Goal: Task Accomplishment & Management: Complete application form

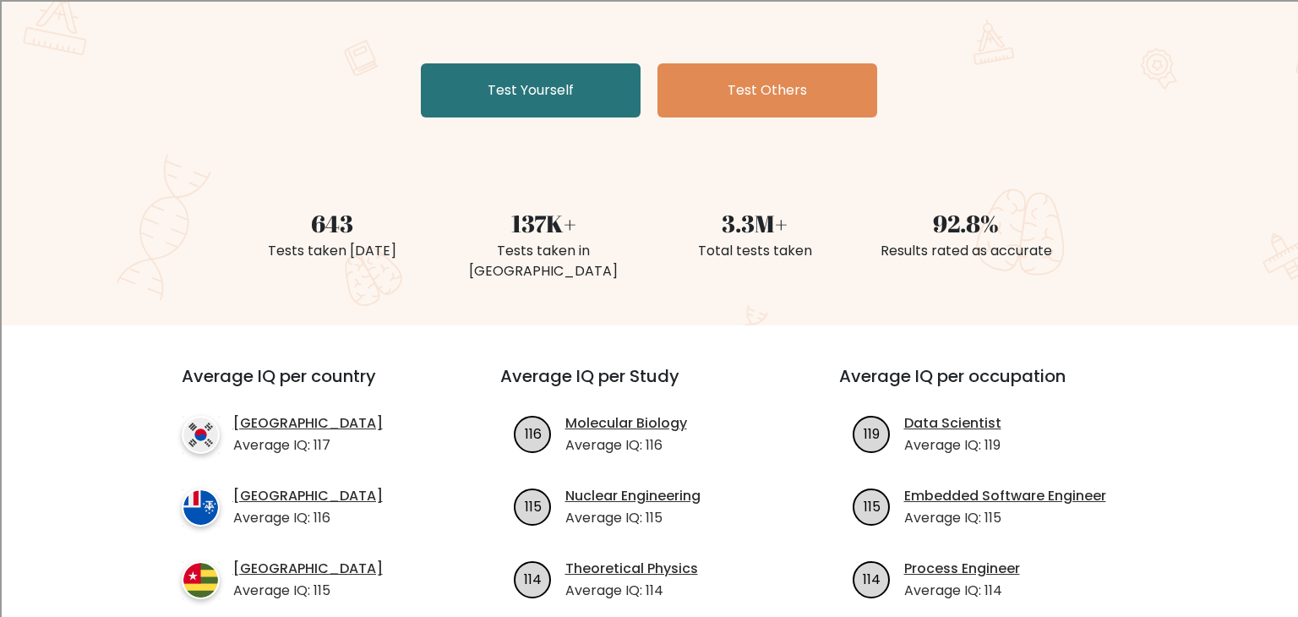
scroll to position [288, 0]
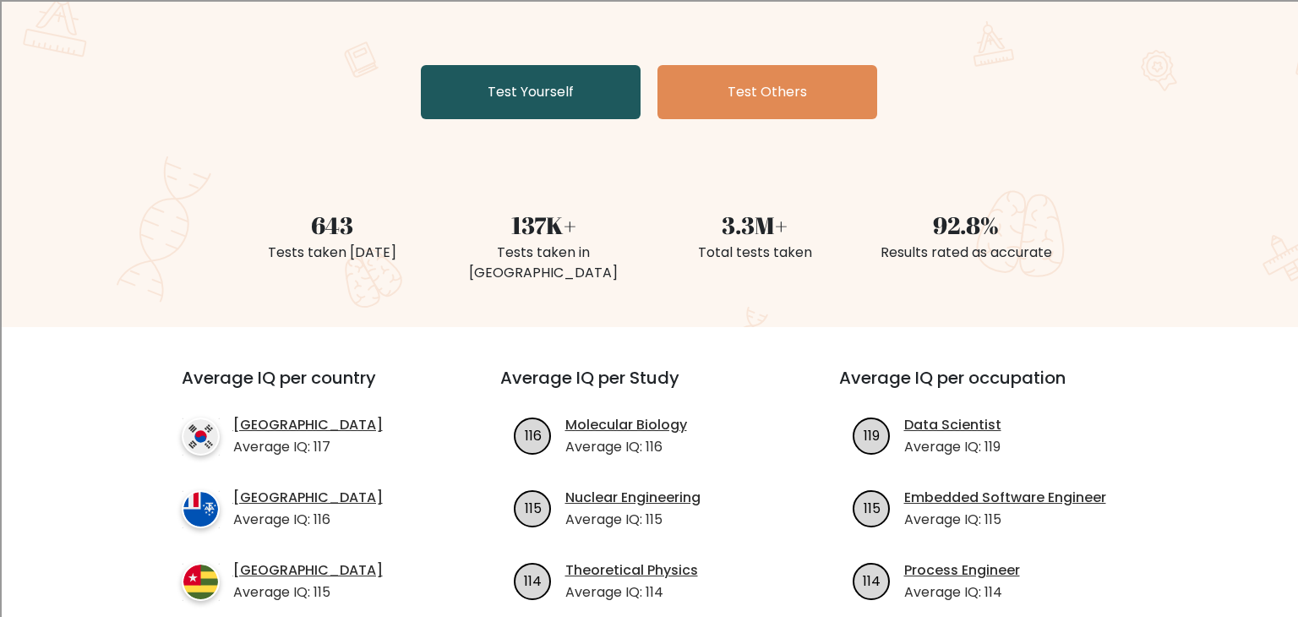
click at [532, 110] on link "Test Yourself" at bounding box center [531, 92] width 220 height 54
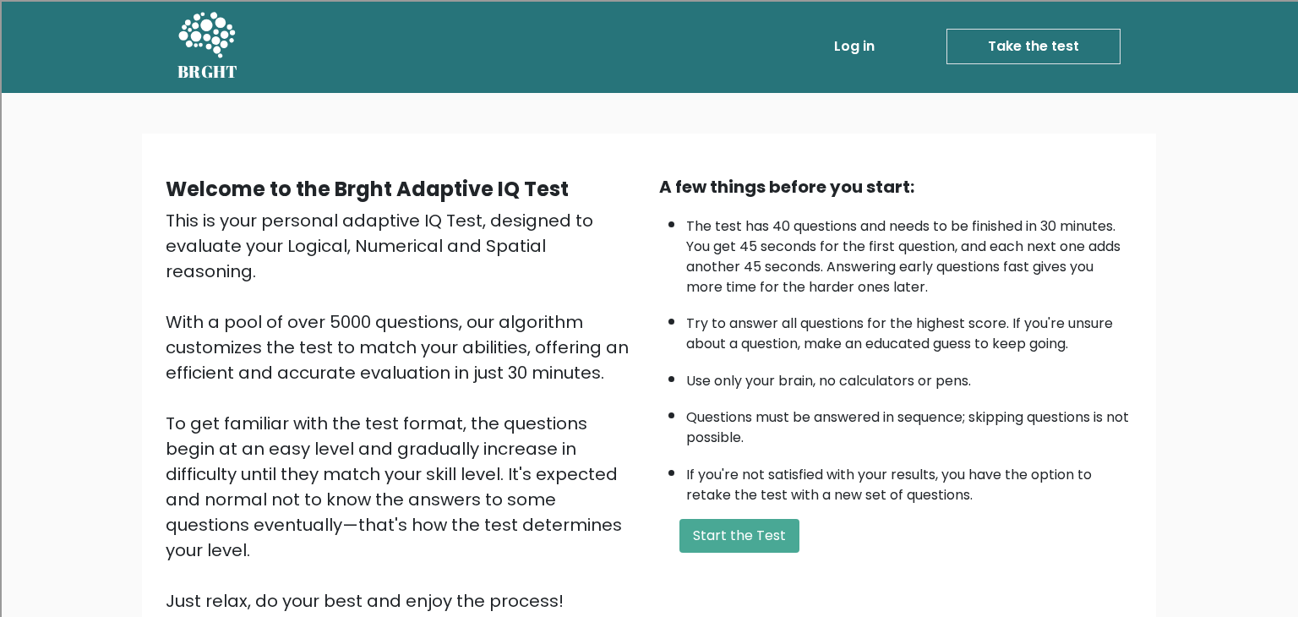
scroll to position [157, 0]
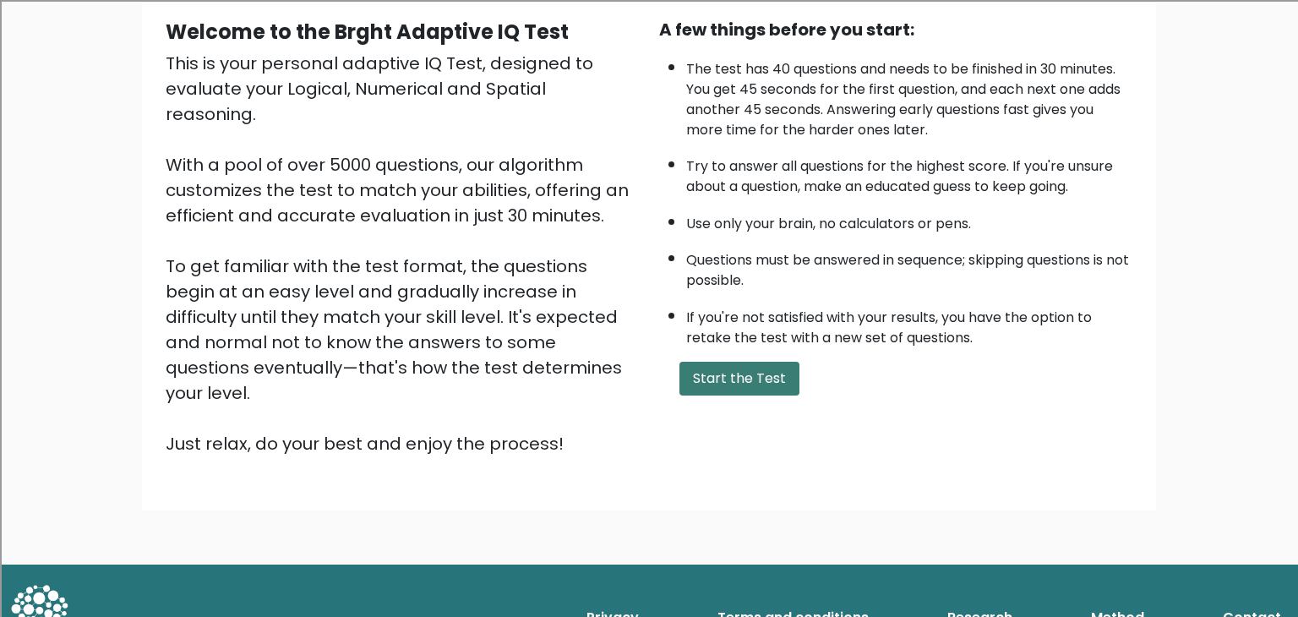
click at [745, 381] on button "Start the Test" at bounding box center [740, 379] width 120 height 34
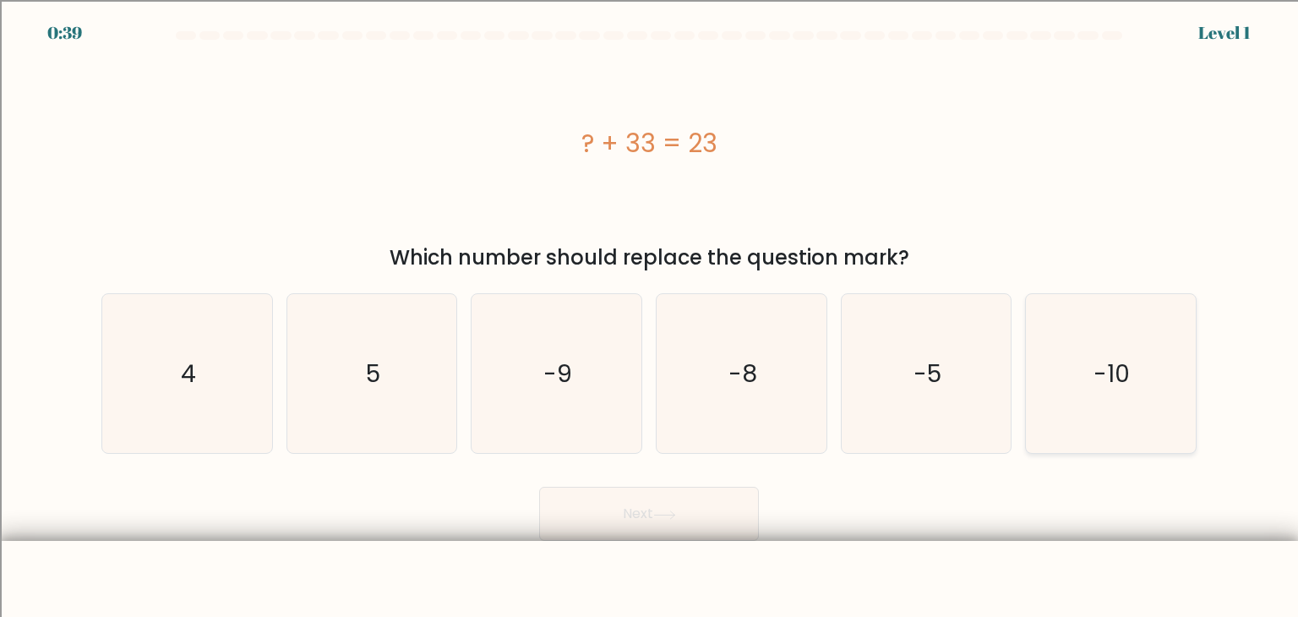
click at [1146, 355] on icon "-10" at bounding box center [1110, 373] width 159 height 159
click at [650, 317] on input "f. -10" at bounding box center [649, 312] width 1 height 8
radio input "true"
click at [674, 522] on button "Next" at bounding box center [649, 514] width 220 height 54
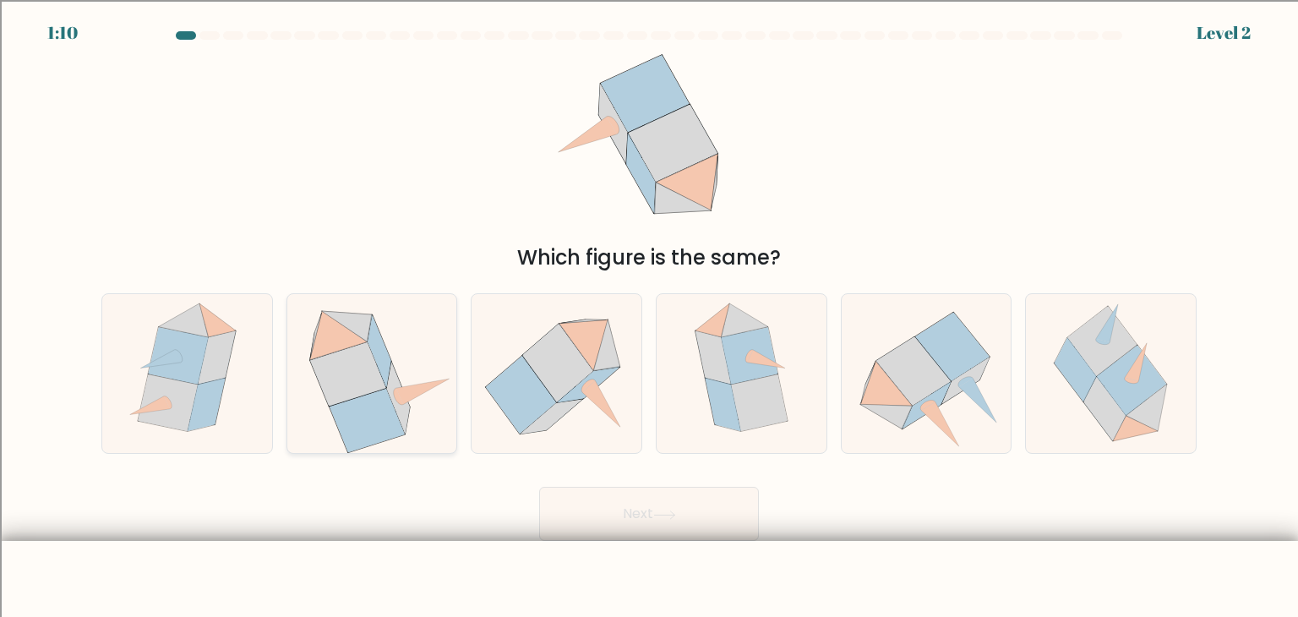
click at [371, 384] on icon at bounding box center [348, 374] width 76 height 64
click at [649, 317] on input "b." at bounding box center [649, 312] width 1 height 8
radio input "true"
click at [623, 510] on button "Next" at bounding box center [649, 514] width 220 height 54
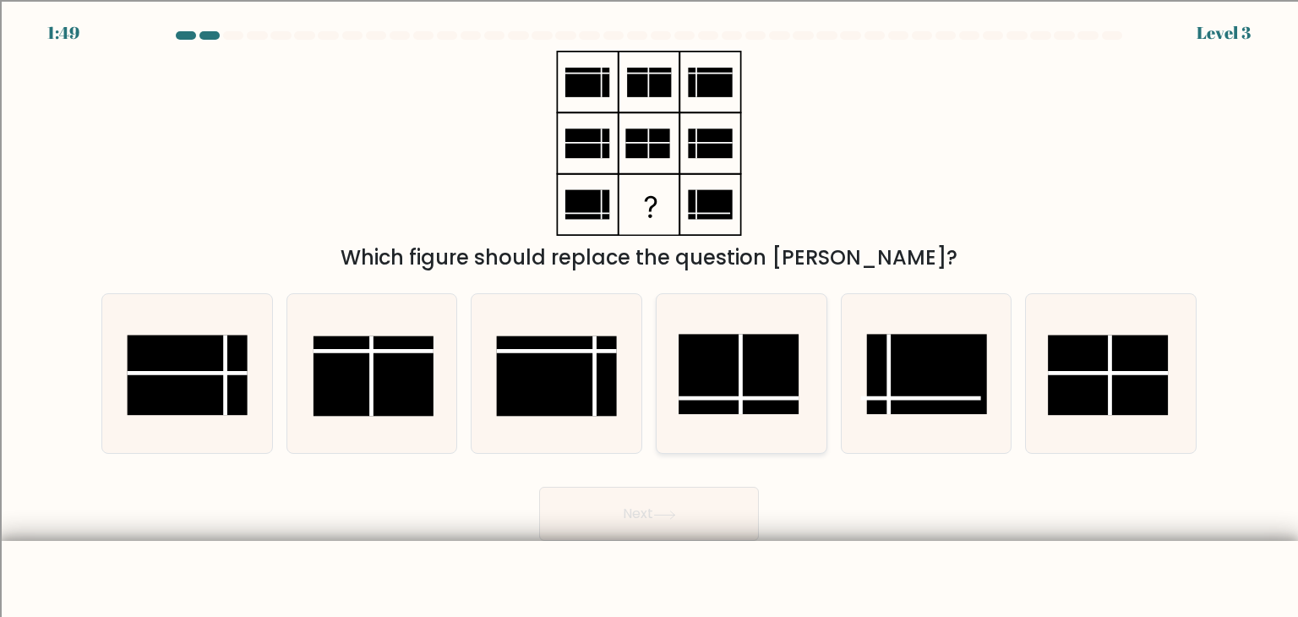
click at [738, 435] on icon at bounding box center [741, 373] width 159 height 159
click at [650, 317] on input "d." at bounding box center [649, 312] width 1 height 8
radio input "true"
click at [701, 509] on button "Next" at bounding box center [649, 514] width 220 height 54
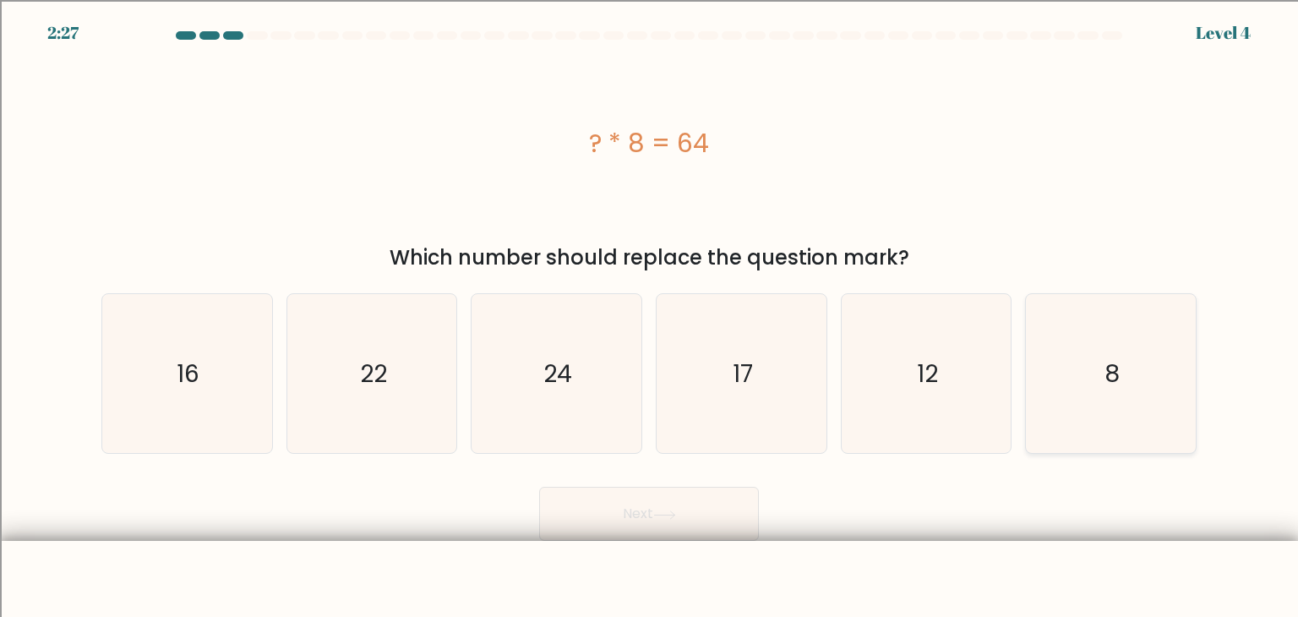
click at [1083, 356] on icon "8" at bounding box center [1110, 373] width 159 height 159
click at [650, 317] on input "f. 8" at bounding box center [649, 312] width 1 height 8
radio input "true"
click at [579, 535] on button "Next" at bounding box center [649, 514] width 220 height 54
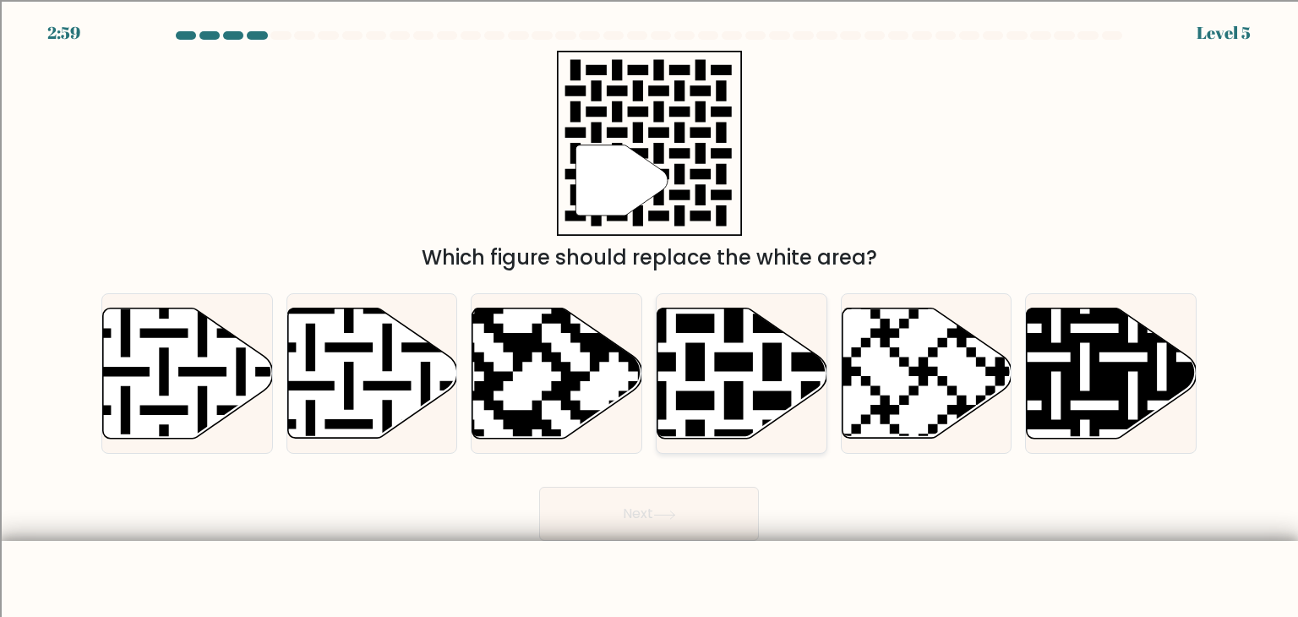
click at [745, 352] on icon at bounding box center [791, 304] width 308 height 308
click at [650, 317] on input "d." at bounding box center [649, 312] width 1 height 8
radio input "true"
click at [657, 530] on button "Next" at bounding box center [649, 514] width 220 height 54
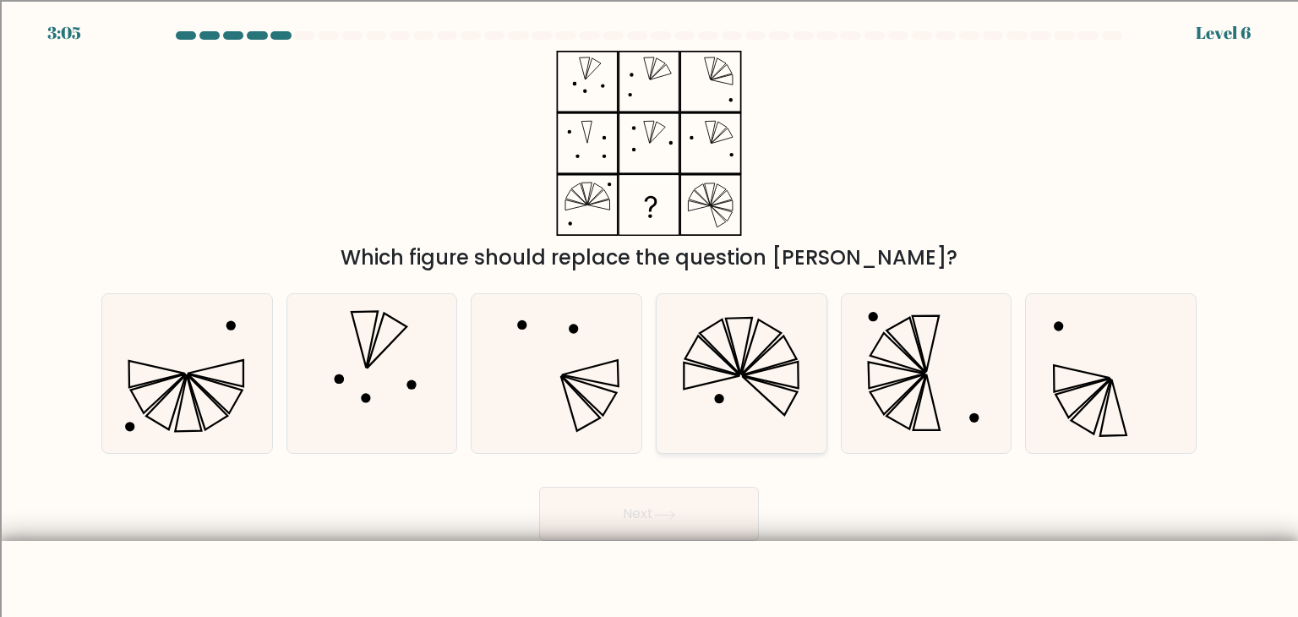
click at [765, 404] on icon at bounding box center [741, 373] width 159 height 159
click at [650, 317] on input "d." at bounding box center [649, 312] width 1 height 8
radio input "true"
click at [683, 516] on button "Next" at bounding box center [649, 514] width 220 height 54
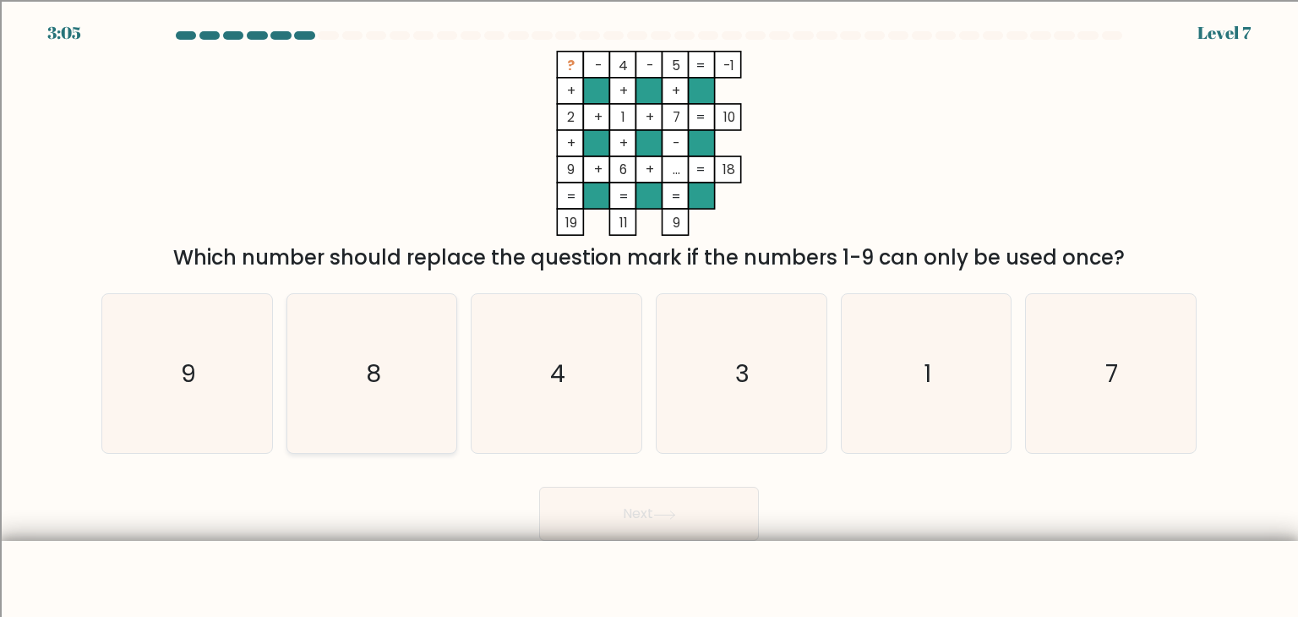
click at [343, 391] on icon "8" at bounding box center [371, 373] width 159 height 159
click at [649, 317] on input "b. 8" at bounding box center [649, 312] width 1 height 8
radio input "true"
click at [672, 523] on button "Next" at bounding box center [649, 514] width 220 height 54
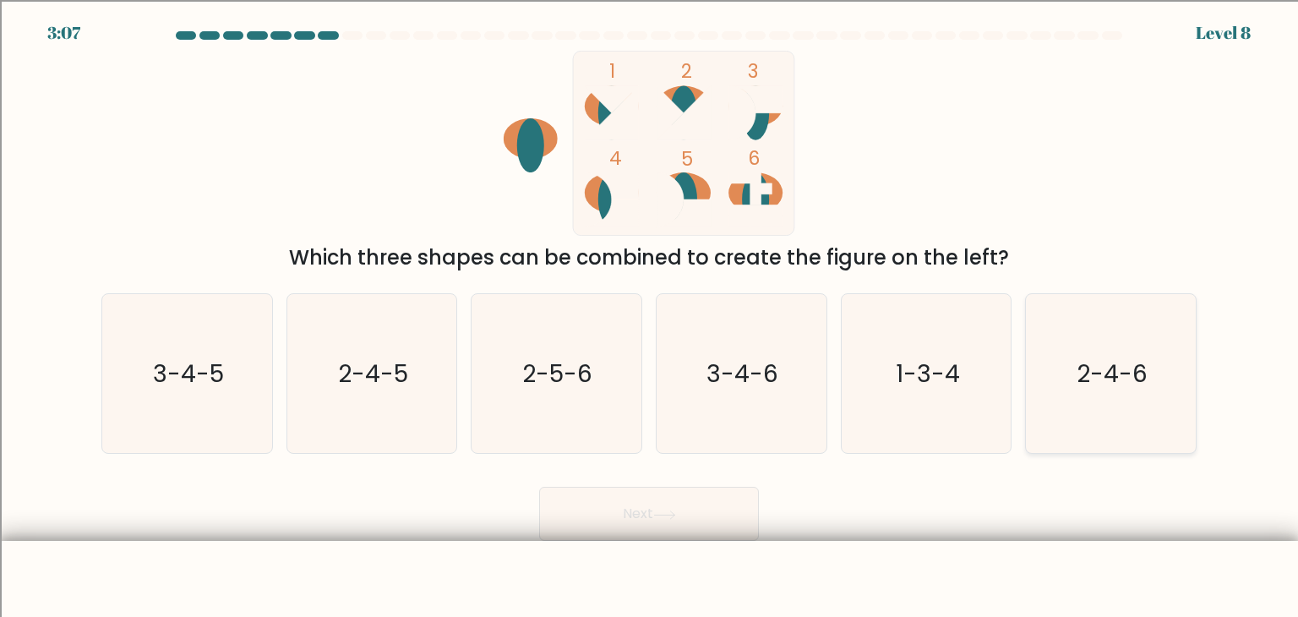
click at [1130, 396] on icon "2-4-6" at bounding box center [1110, 373] width 159 height 159
click at [650, 317] on input "f. 2-4-6" at bounding box center [649, 312] width 1 height 8
radio input "true"
click at [702, 534] on button "Next" at bounding box center [649, 514] width 220 height 54
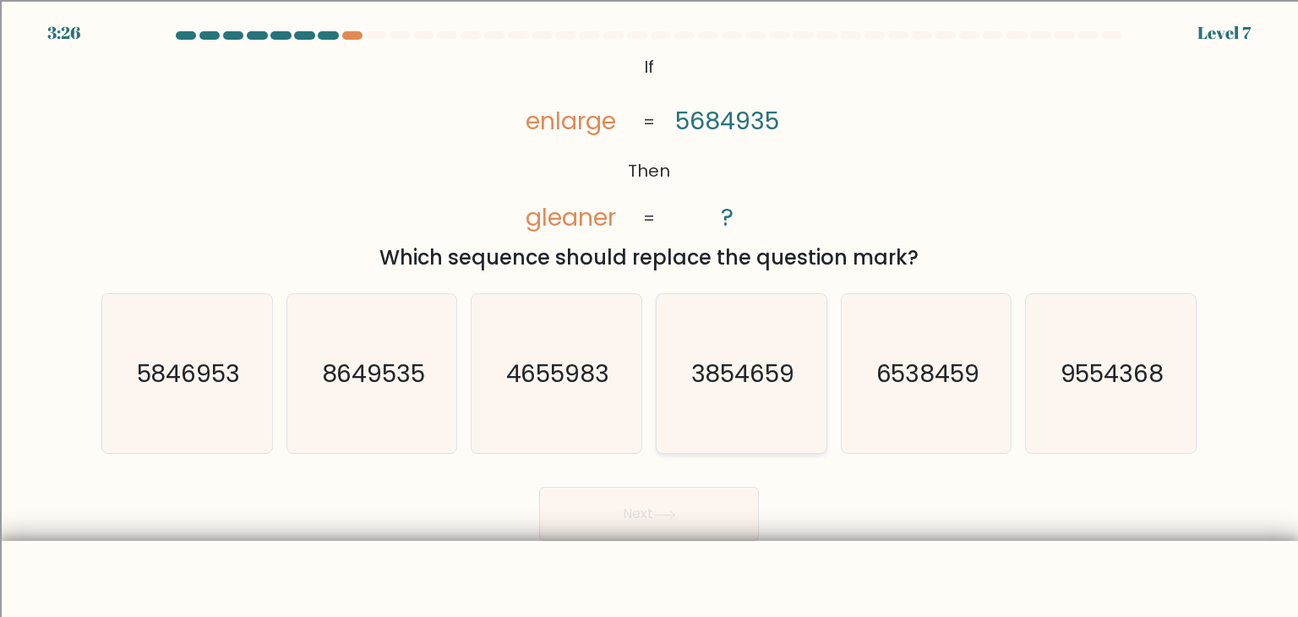
click at [799, 355] on icon "3854659" at bounding box center [741, 373] width 159 height 159
click at [650, 317] on input "d. 3854659" at bounding box center [649, 312] width 1 height 8
radio input "true"
click at [680, 504] on button "Next" at bounding box center [649, 514] width 220 height 54
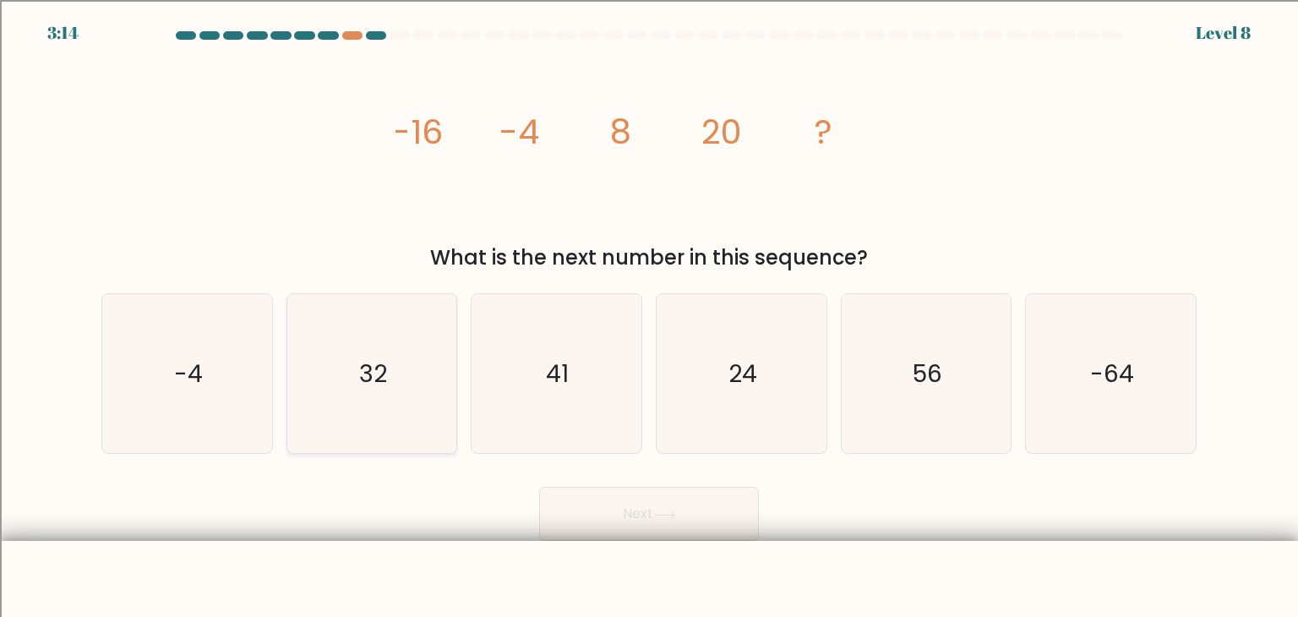
click at [409, 358] on icon "32" at bounding box center [371, 373] width 159 height 159
click at [649, 317] on input "b. 32" at bounding box center [649, 312] width 1 height 8
radio input "true"
click at [633, 530] on button "Next" at bounding box center [649, 514] width 220 height 54
click at [630, 516] on button "Next" at bounding box center [649, 514] width 220 height 54
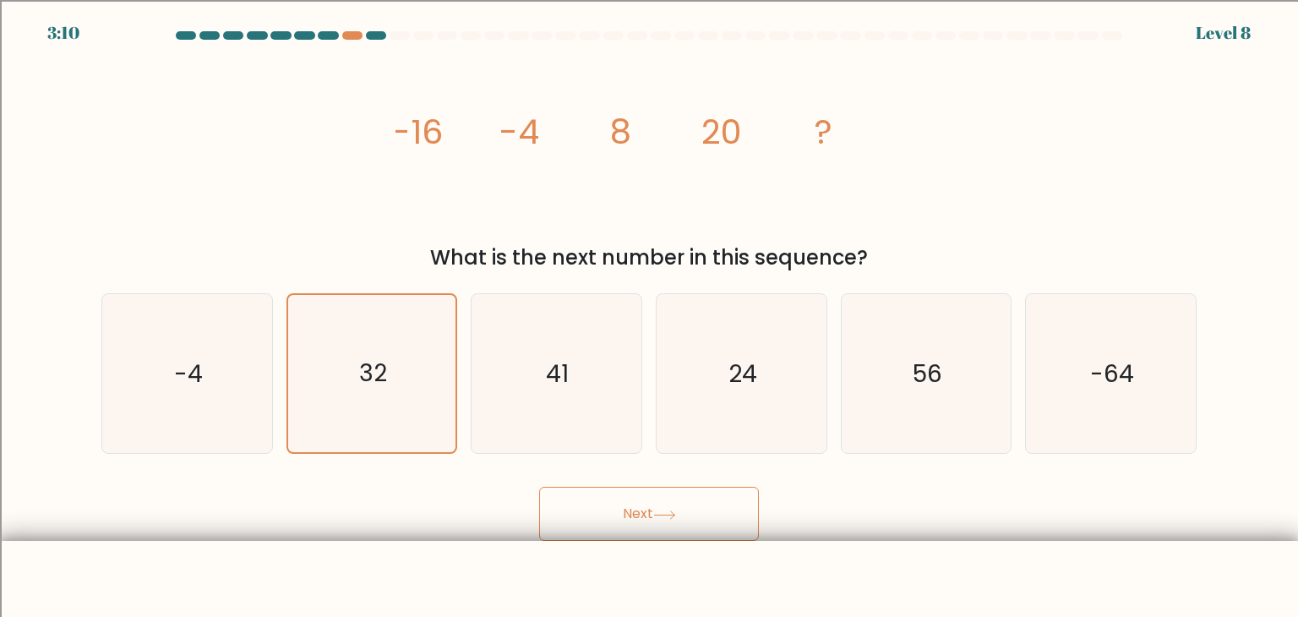
click at [904, 543] on body "3:10 Level 8" at bounding box center [649, 337] width 1298 height 674
click at [662, 519] on icon at bounding box center [664, 514] width 23 height 9
click at [606, 519] on button "Next" at bounding box center [649, 514] width 220 height 54
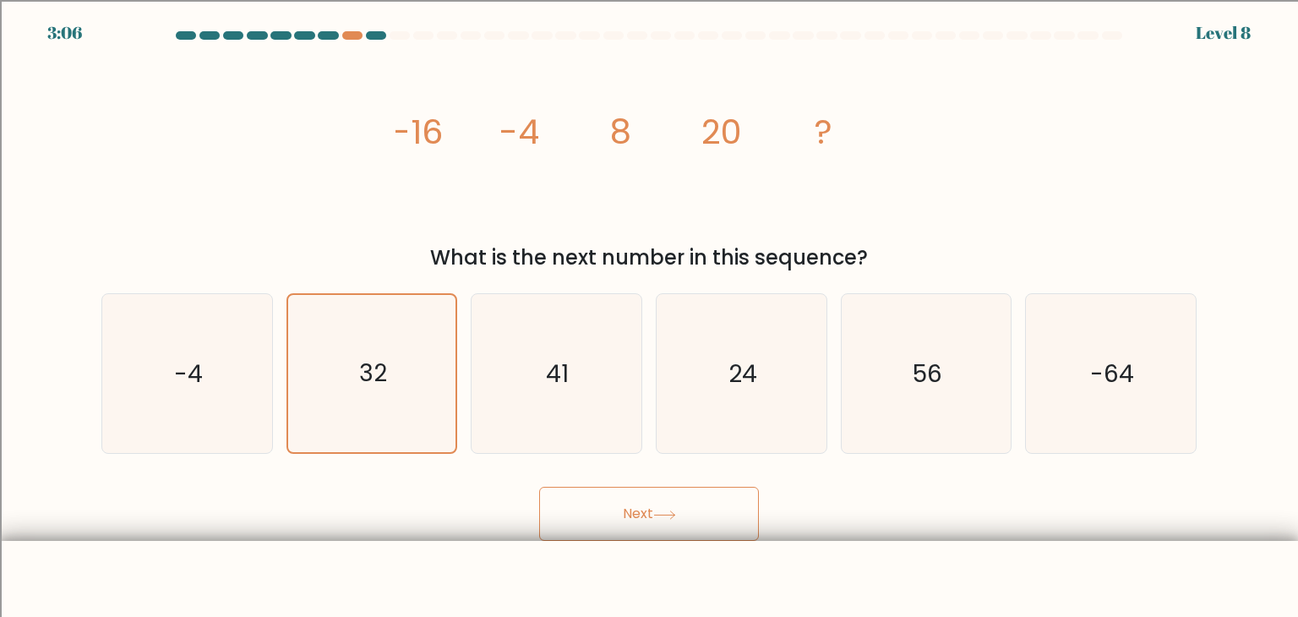
click at [606, 519] on button "Next" at bounding box center [649, 514] width 220 height 54
click at [565, 396] on icon "41" at bounding box center [556, 373] width 159 height 159
click at [649, 317] on input "c. 41" at bounding box center [649, 312] width 1 height 8
radio input "true"
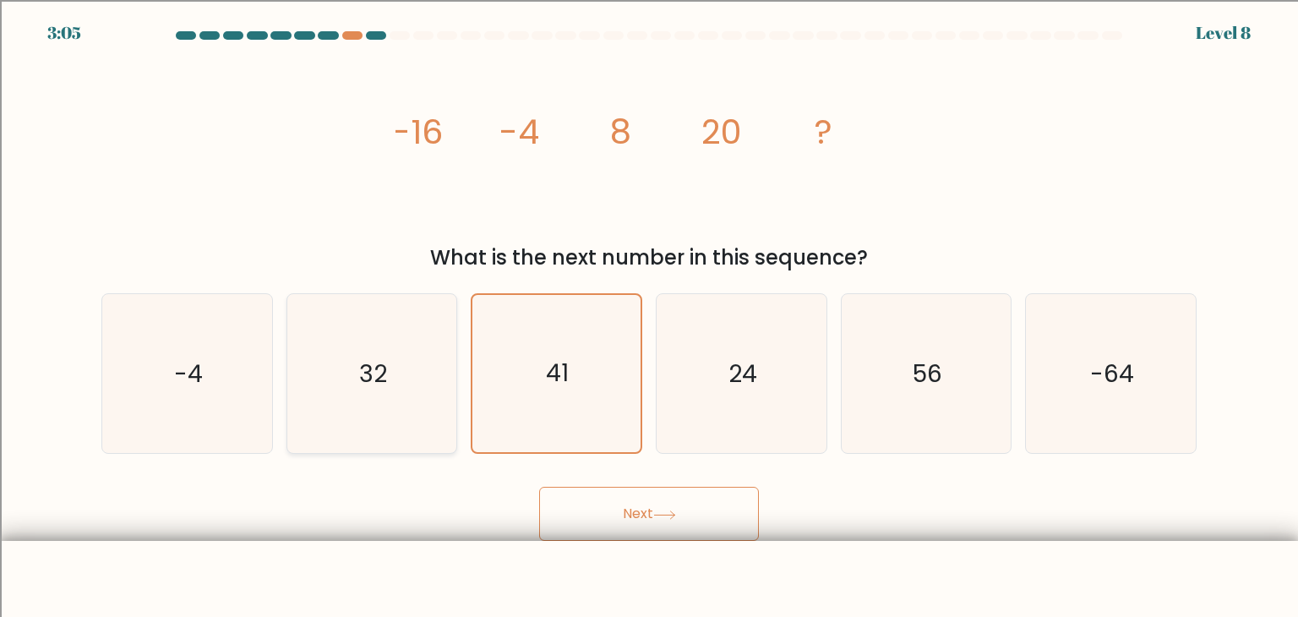
click at [389, 376] on icon "32" at bounding box center [371, 373] width 159 height 159
click at [649, 317] on input "b. 32" at bounding box center [649, 312] width 1 height 8
radio input "true"
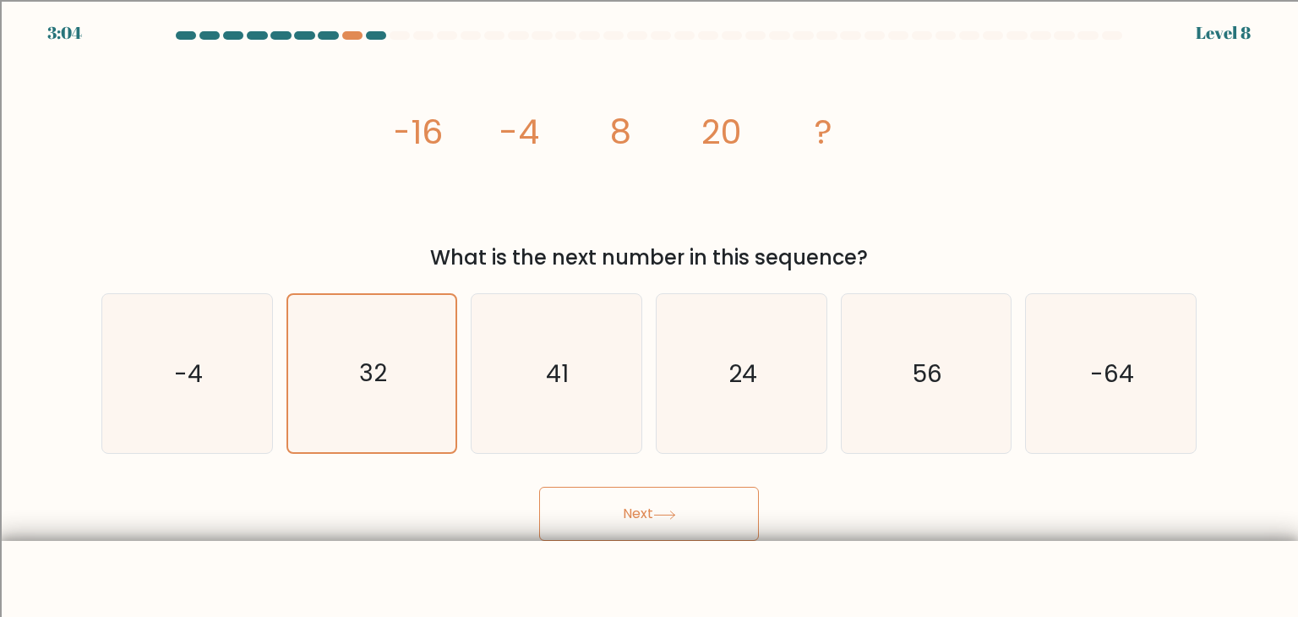
click at [622, 531] on button "Next" at bounding box center [649, 514] width 220 height 54
click at [673, 514] on icon at bounding box center [664, 514] width 23 height 9
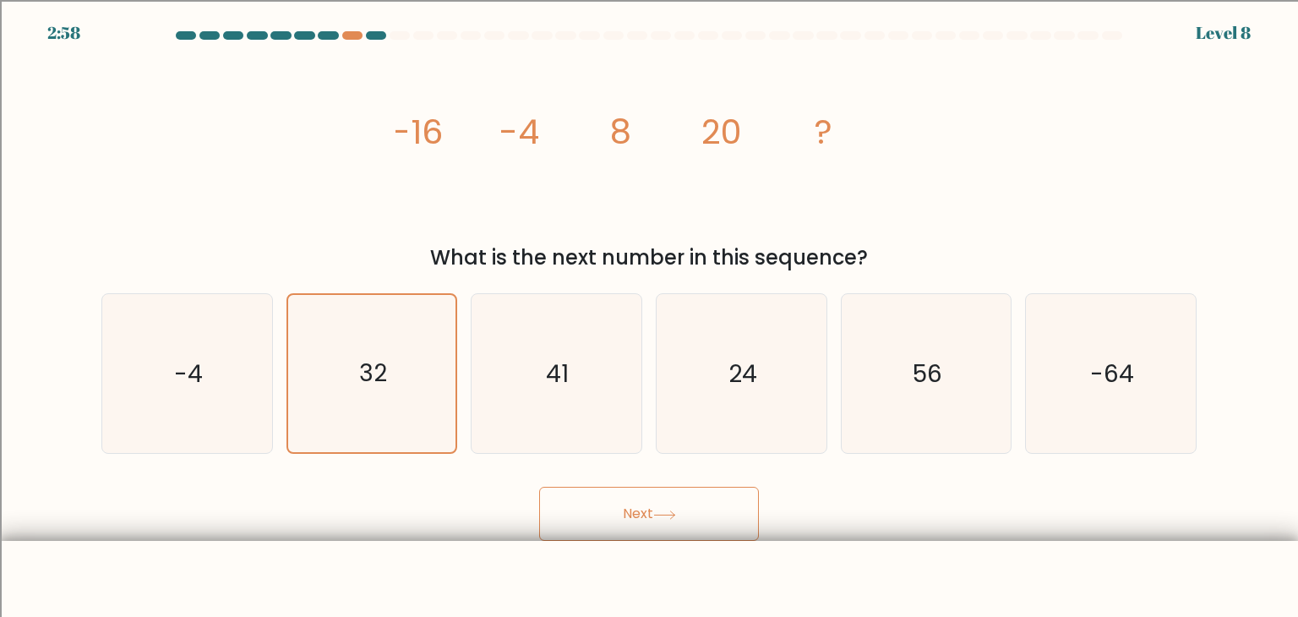
click at [673, 514] on icon at bounding box center [664, 514] width 23 height 9
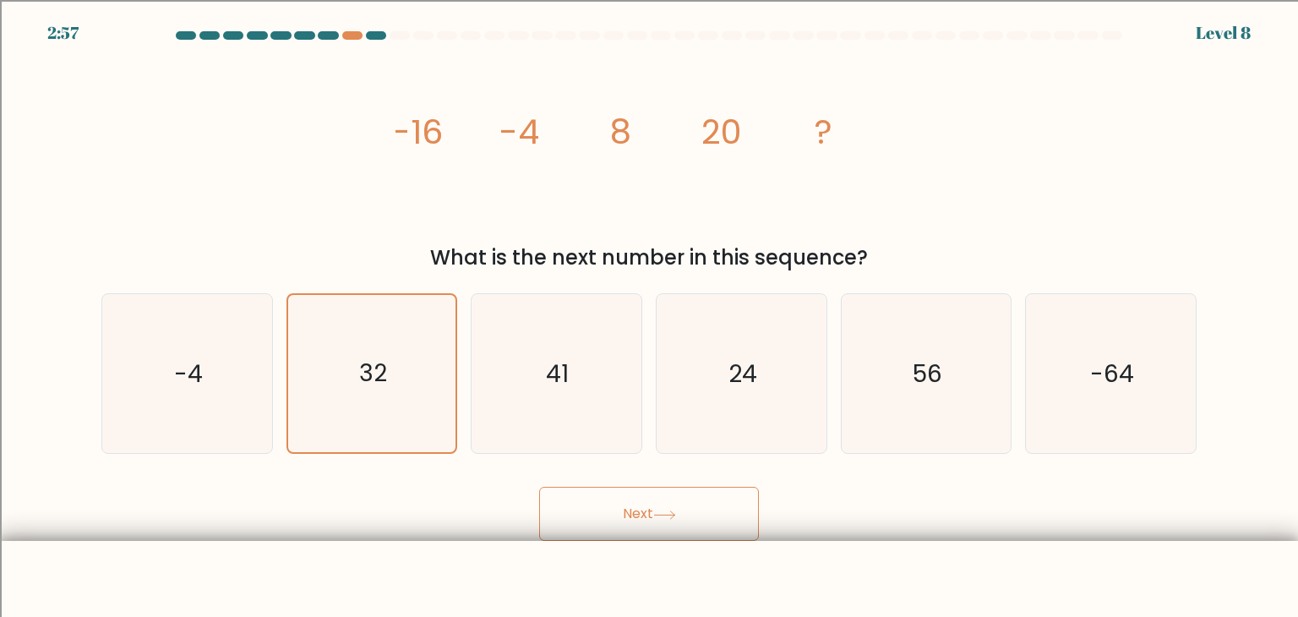
click at [673, 514] on icon at bounding box center [664, 514] width 23 height 9
click at [587, 380] on icon "41" at bounding box center [556, 373] width 159 height 159
click at [649, 317] on input "c. 41" at bounding box center [649, 312] width 1 height 8
radio input "true"
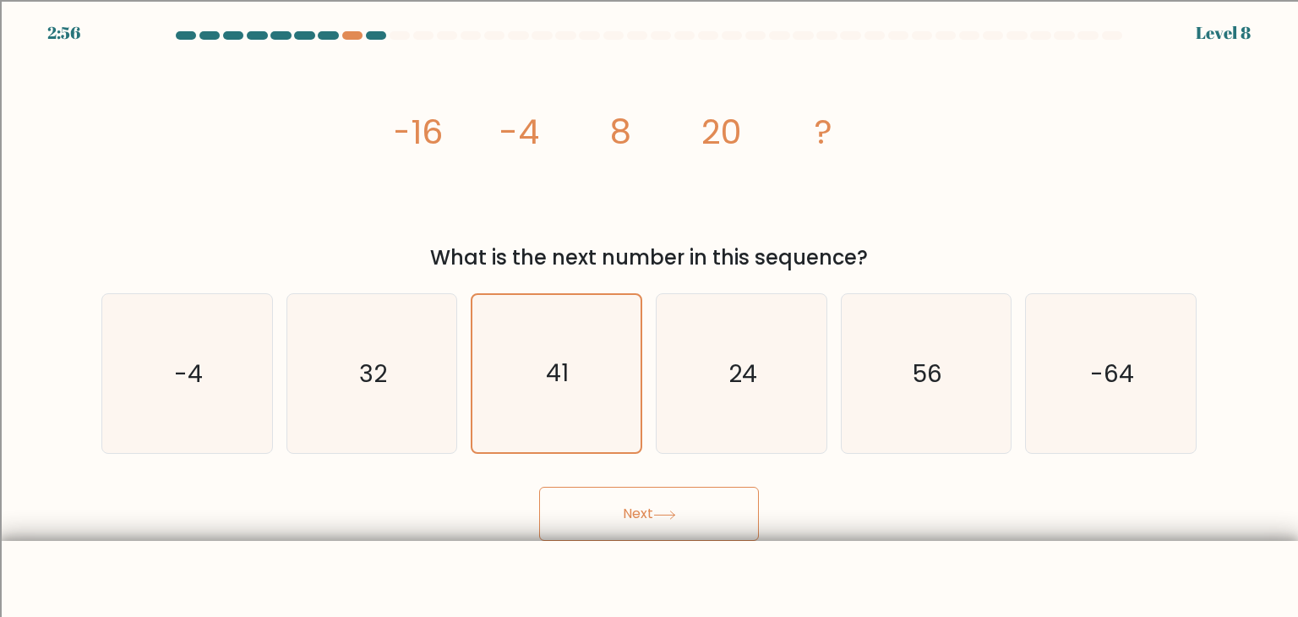
click at [627, 508] on button "Next" at bounding box center [649, 514] width 220 height 54
click at [409, 387] on icon "32" at bounding box center [371, 373] width 159 height 159
click at [649, 317] on input "b. 32" at bounding box center [649, 312] width 1 height 8
radio input "true"
click at [391, 330] on icon "32" at bounding box center [371, 373] width 159 height 159
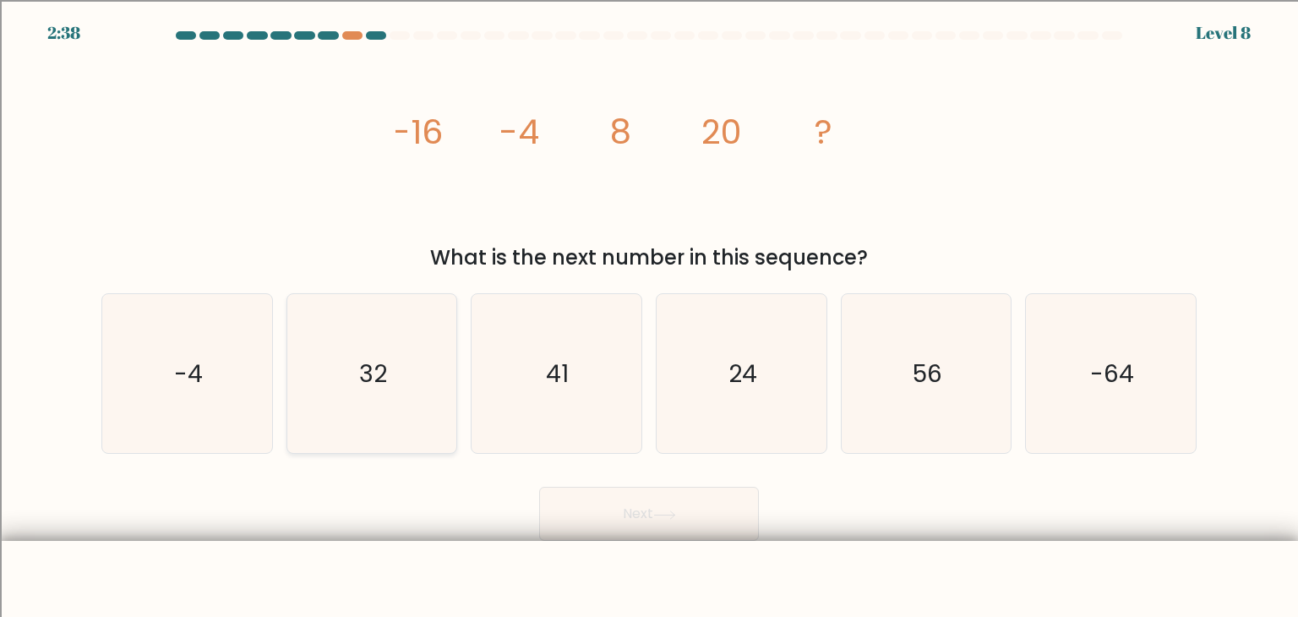
click at [649, 317] on input "b. 32" at bounding box center [649, 312] width 1 height 8
radio input "true"
click at [614, 521] on button "Next" at bounding box center [649, 514] width 220 height 54
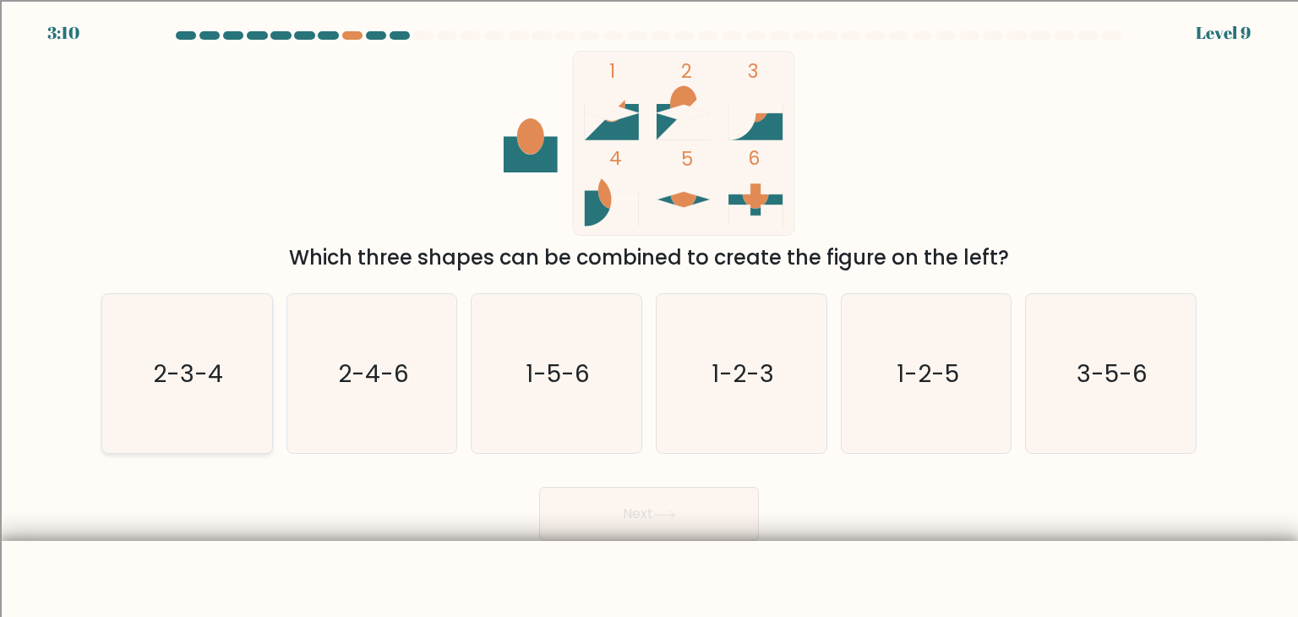
click at [190, 363] on text "2-3-4" at bounding box center [189, 374] width 70 height 34
click at [649, 317] on input "a. 2-3-4" at bounding box center [649, 312] width 1 height 8
radio input "true"
click at [696, 494] on button "Next" at bounding box center [649, 514] width 220 height 54
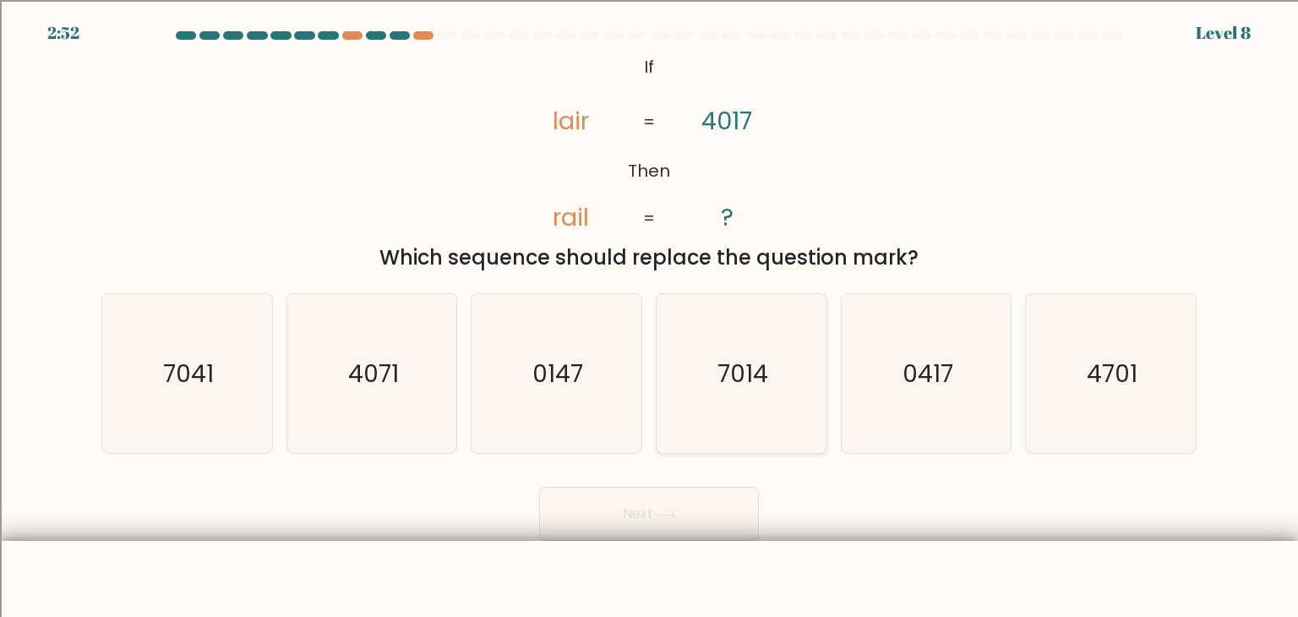
click at [744, 348] on icon "7014" at bounding box center [741, 373] width 159 height 159
click at [650, 317] on input "d. 7014" at bounding box center [649, 312] width 1 height 8
radio input "true"
click at [668, 523] on button "Next" at bounding box center [649, 514] width 220 height 54
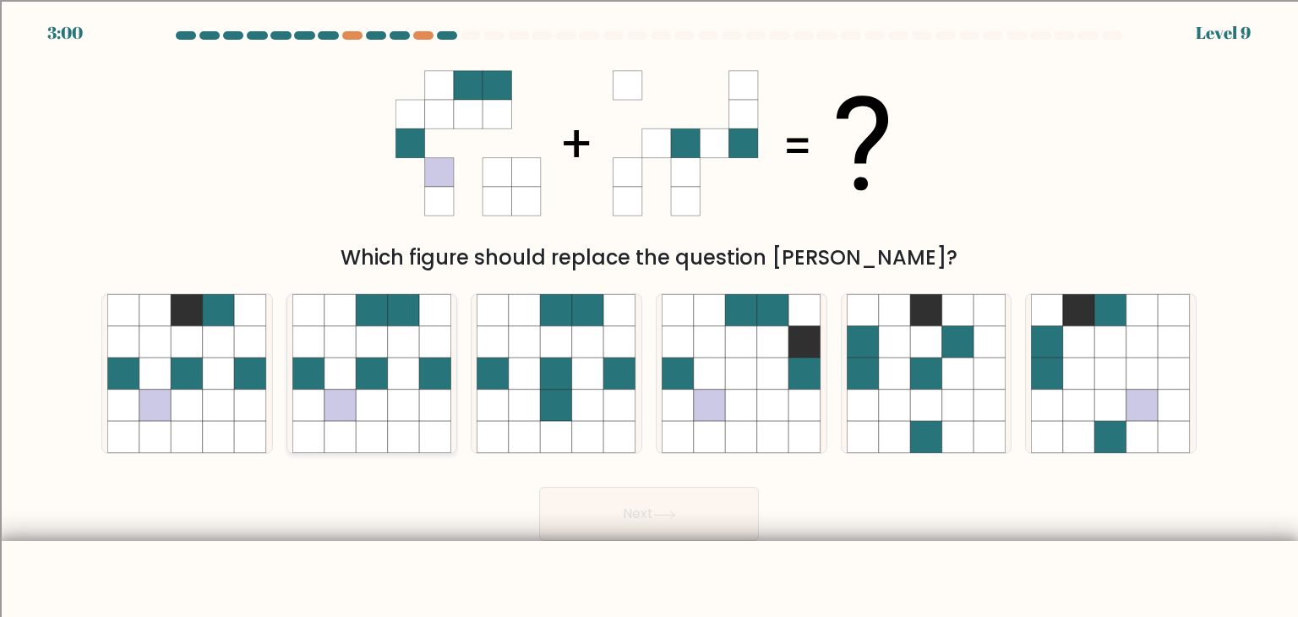
click at [410, 418] on icon at bounding box center [404, 406] width 32 height 32
click at [649, 317] on input "b." at bounding box center [649, 312] width 1 height 8
radio input "true"
click at [658, 522] on button "Next" at bounding box center [649, 514] width 220 height 54
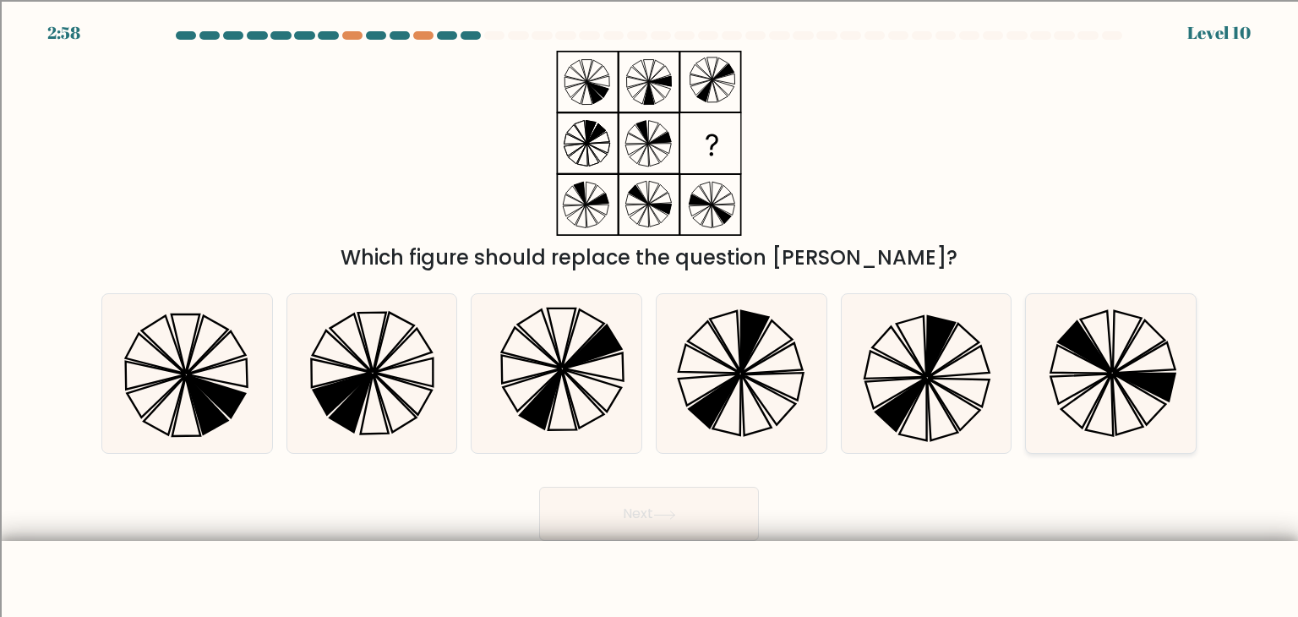
click at [1082, 379] on icon at bounding box center [1110, 373] width 159 height 159
click at [650, 317] on input "f." at bounding box center [649, 312] width 1 height 8
radio input "true"
click at [622, 531] on button "Next" at bounding box center [649, 514] width 220 height 54
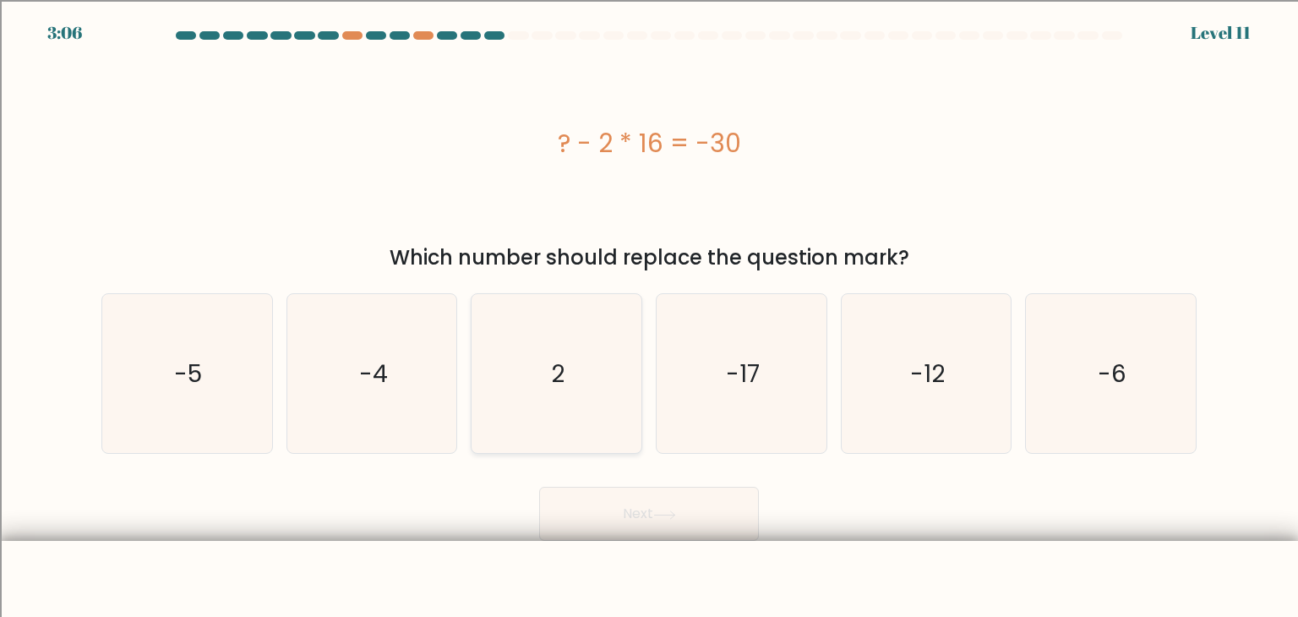
click at [561, 374] on text "2" at bounding box center [559, 374] width 14 height 34
click at [649, 317] on input "c. 2" at bounding box center [649, 312] width 1 height 8
radio input "true"
click at [641, 532] on button "Next" at bounding box center [649, 514] width 220 height 54
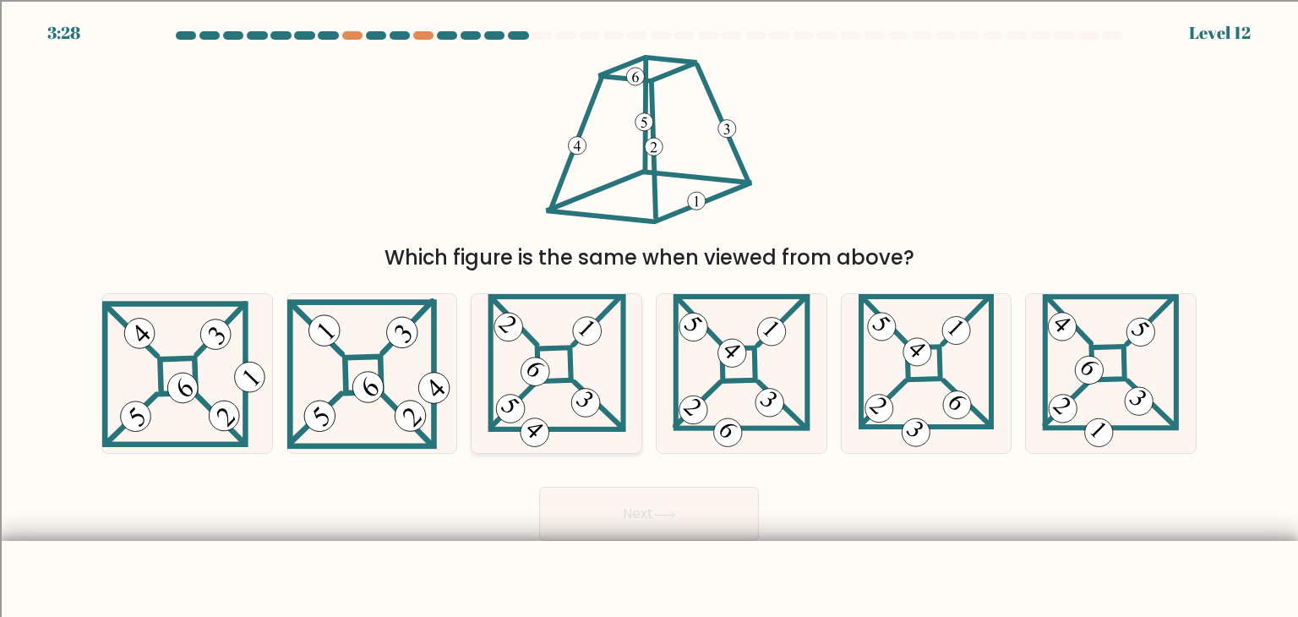
click at [553, 303] on icon at bounding box center [557, 373] width 139 height 159
click at [649, 308] on input "c." at bounding box center [649, 312] width 1 height 8
radio input "true"
click at [622, 521] on button "Next" at bounding box center [649, 514] width 220 height 54
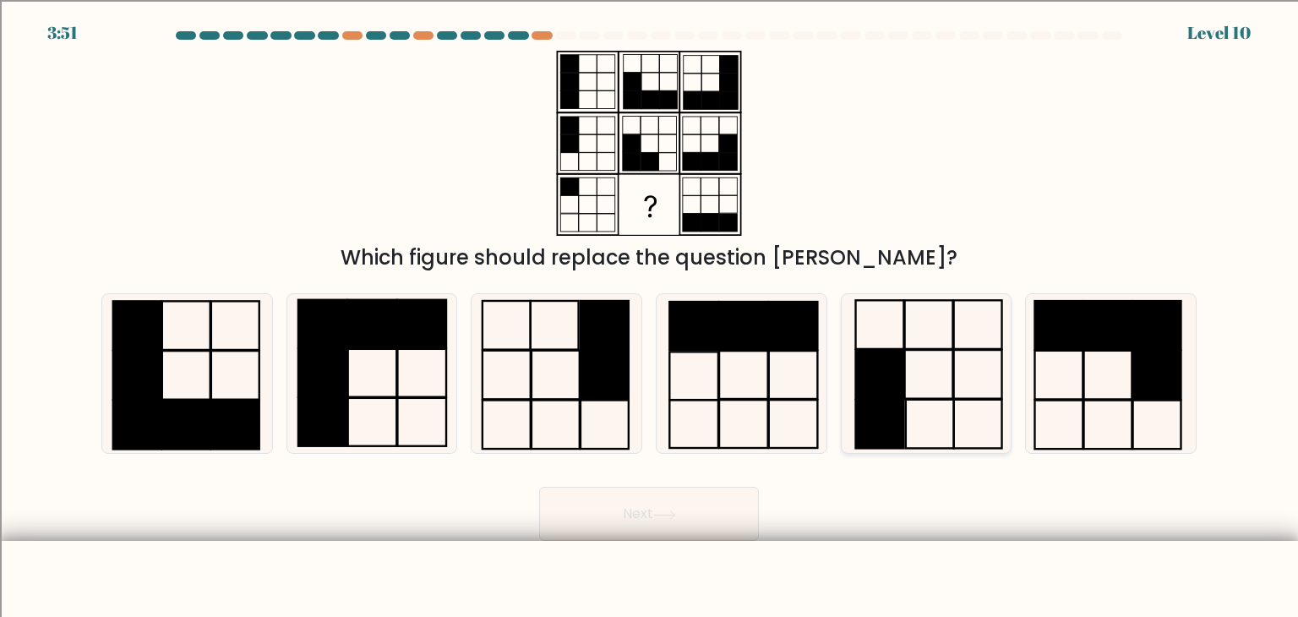
click at [889, 382] on rect at bounding box center [879, 374] width 48 height 49
click at [650, 317] on input "e." at bounding box center [649, 312] width 1 height 8
radio input "true"
click at [720, 518] on button "Next" at bounding box center [649, 514] width 220 height 54
